Goal: Find specific page/section: Find specific page/section

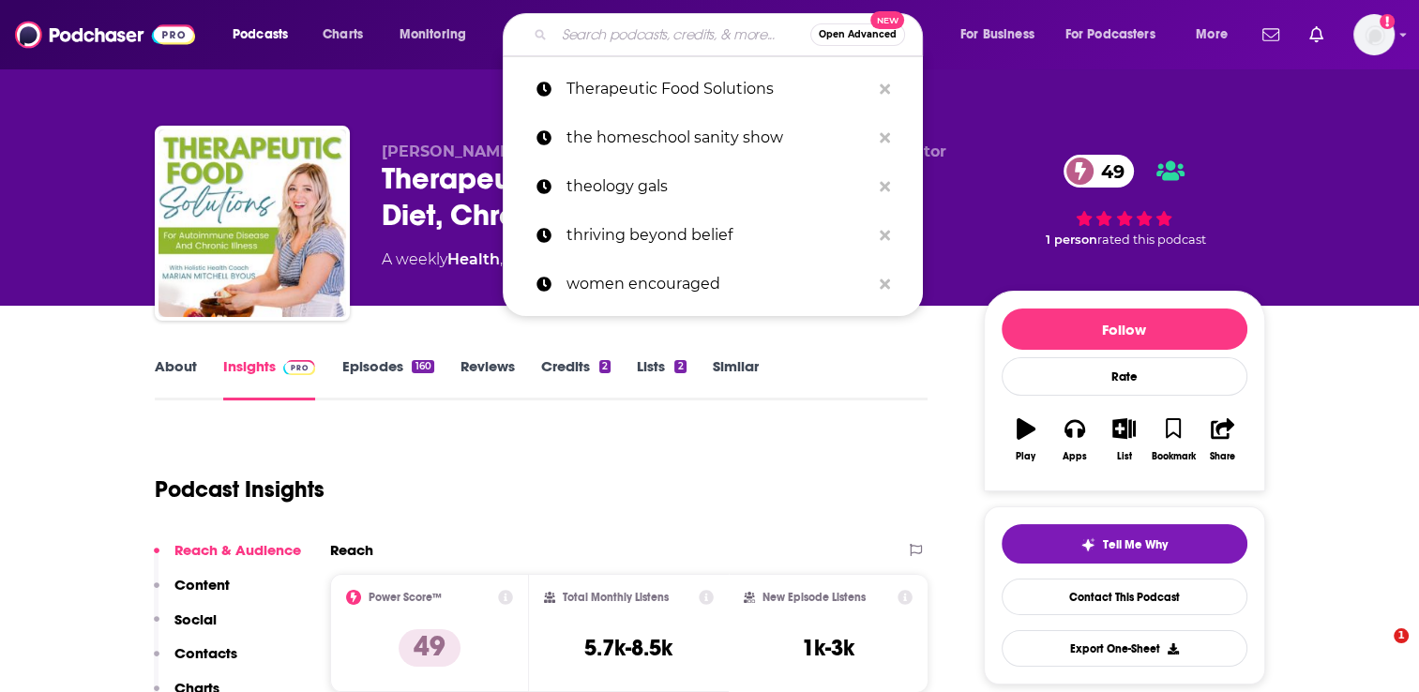
click at [578, 36] on input "Search podcasts, credits, & more..." at bounding box center [682, 35] width 256 height 30
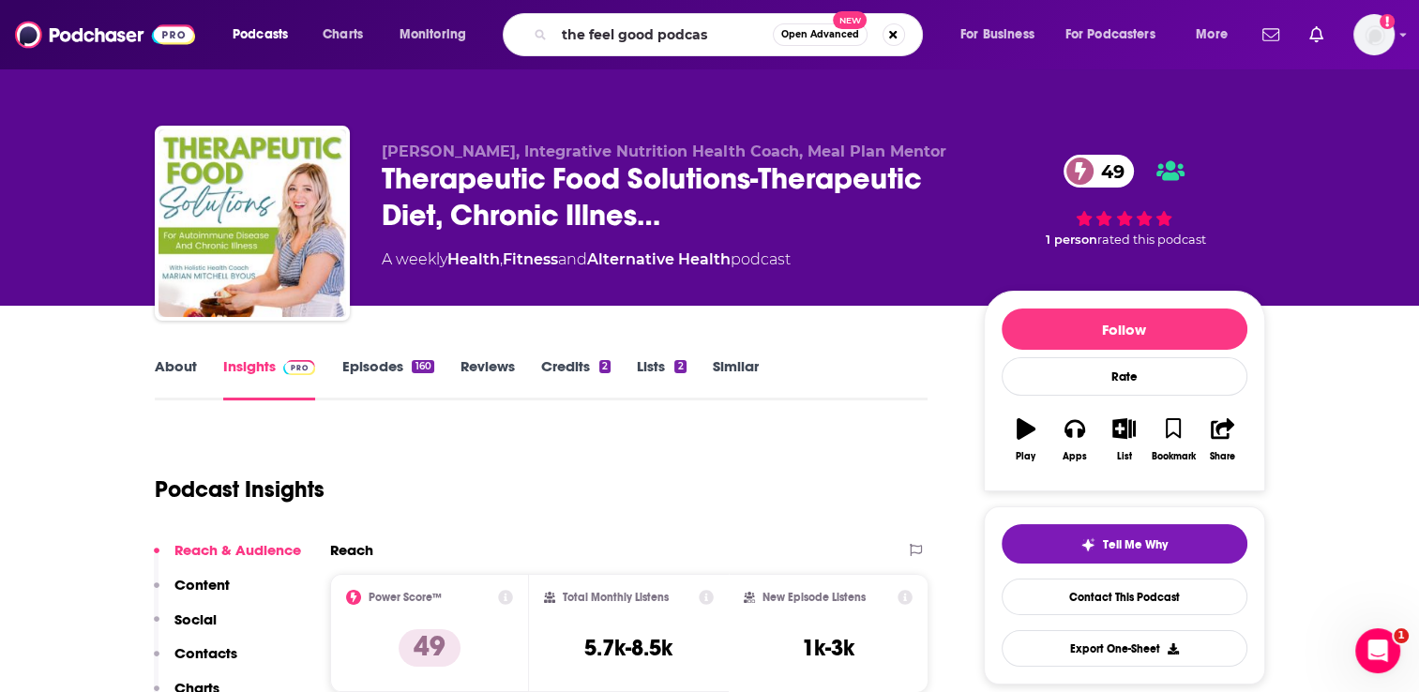
type input "the feel good podcast"
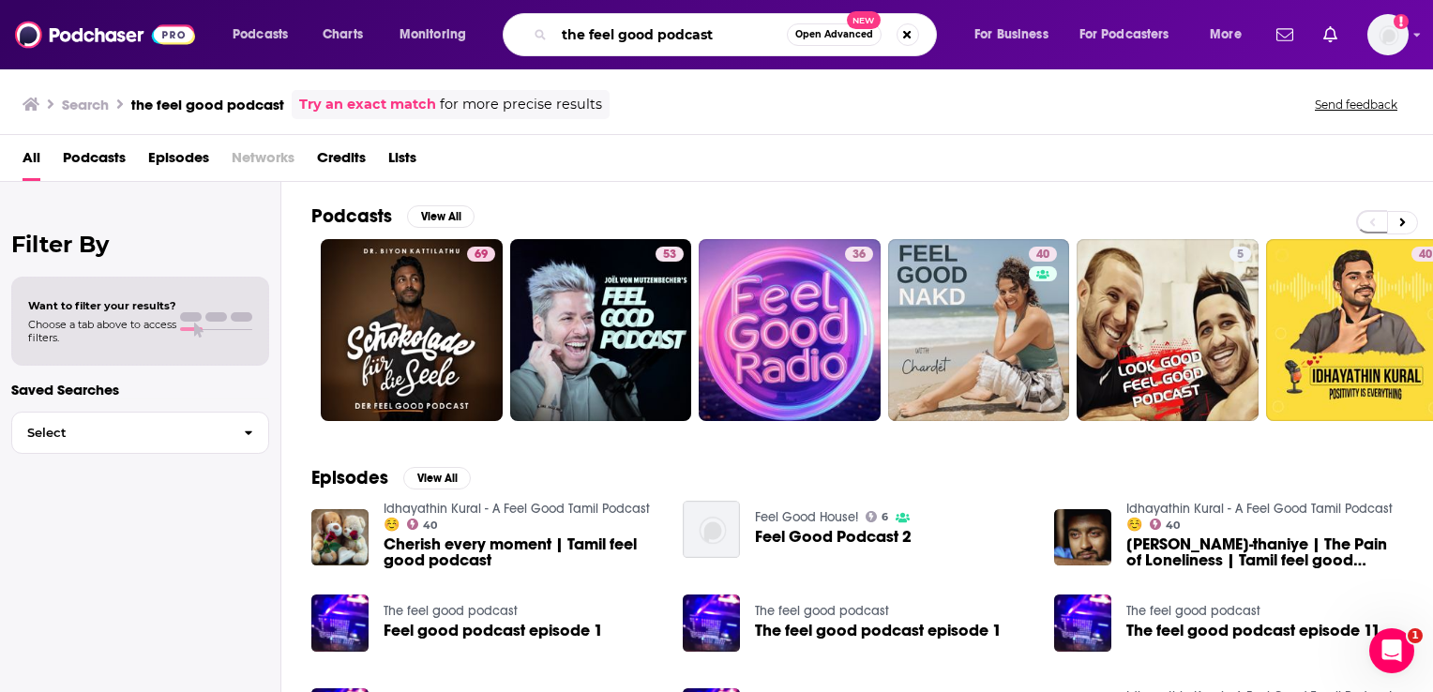
click at [722, 36] on input "the feel good podcast" at bounding box center [670, 35] width 233 height 30
type input "the feel good podcast [PERSON_NAME]"
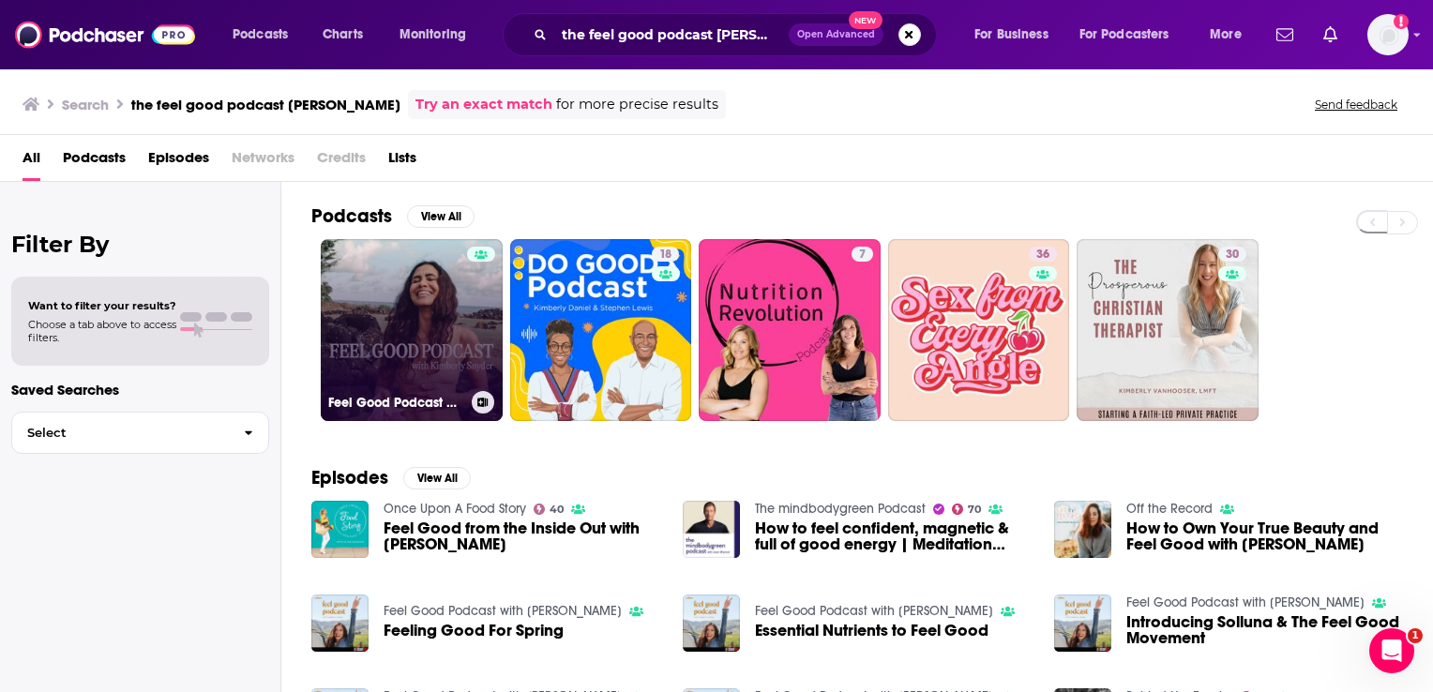
click at [416, 300] on link "Feel Good Podcast with [PERSON_NAME]" at bounding box center [412, 330] width 182 height 182
